Goal: Obtain resource: Obtain resource

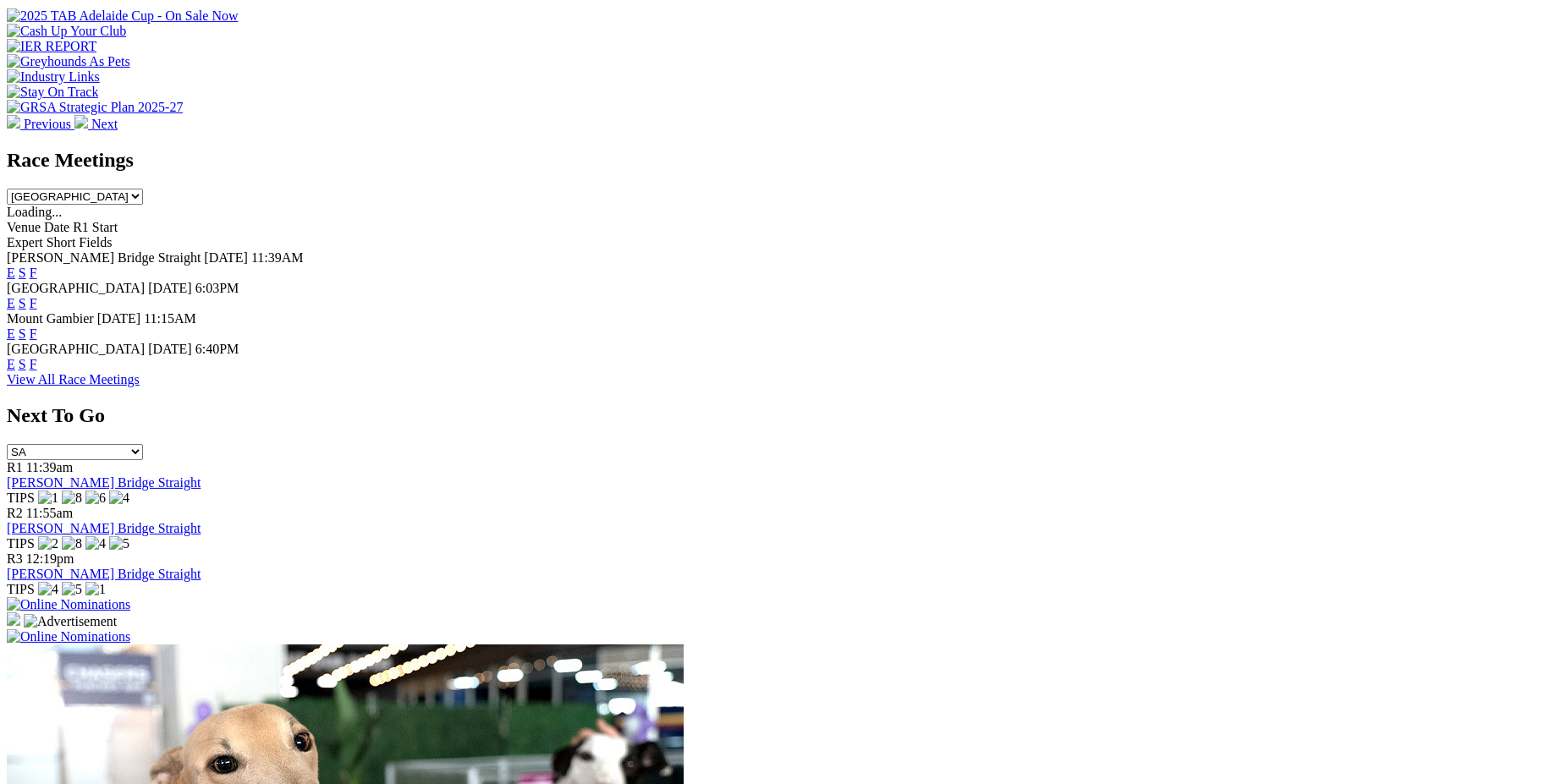
scroll to position [636, 0]
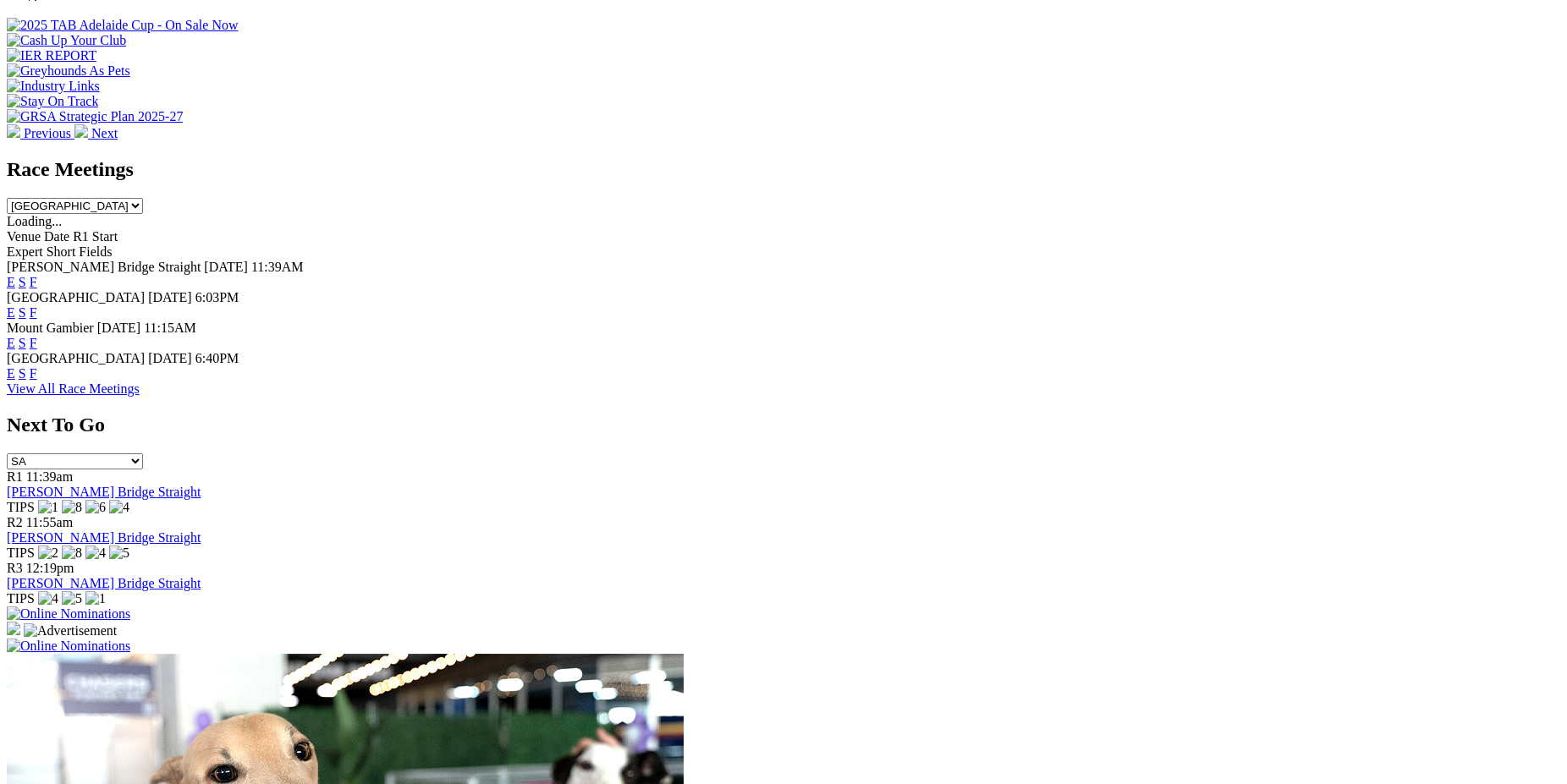
click at [37, 336] on link "F" at bounding box center [33, 343] width 8 height 15
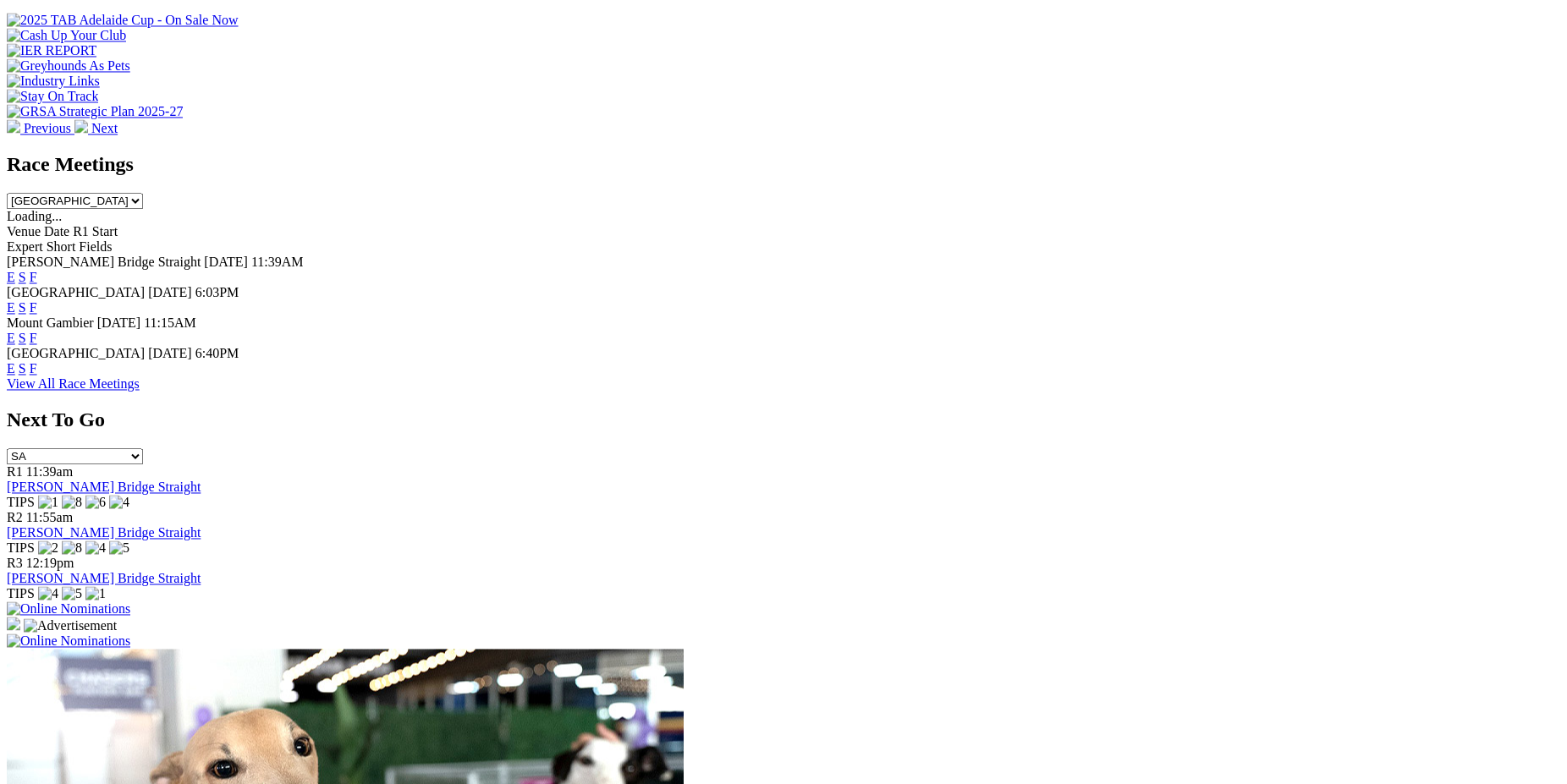
scroll to position [636, 0]
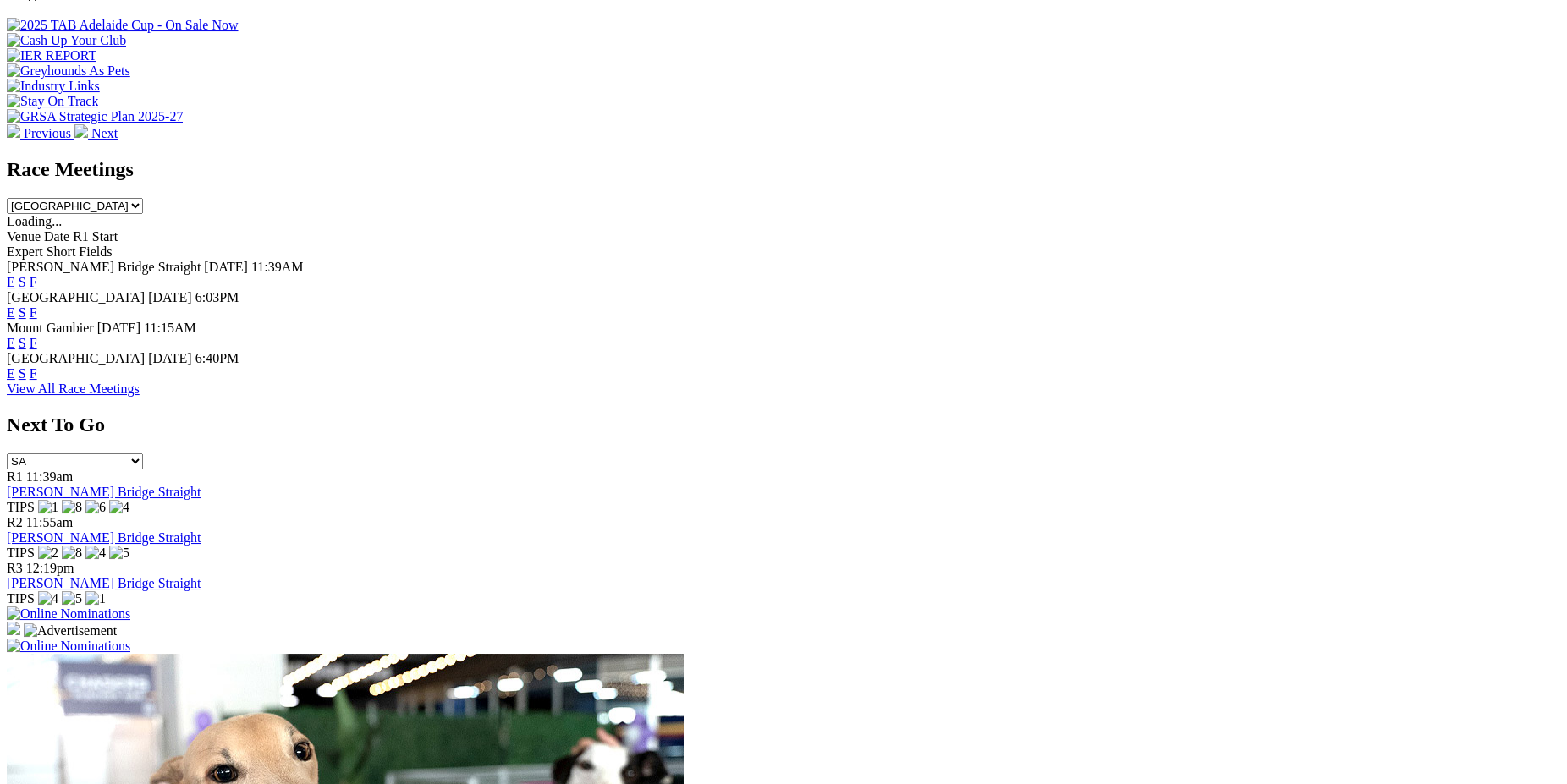
click at [16, 336] on link "E" at bounding box center [11, 343] width 9 height 15
